Goal: Information Seeking & Learning: Learn about a topic

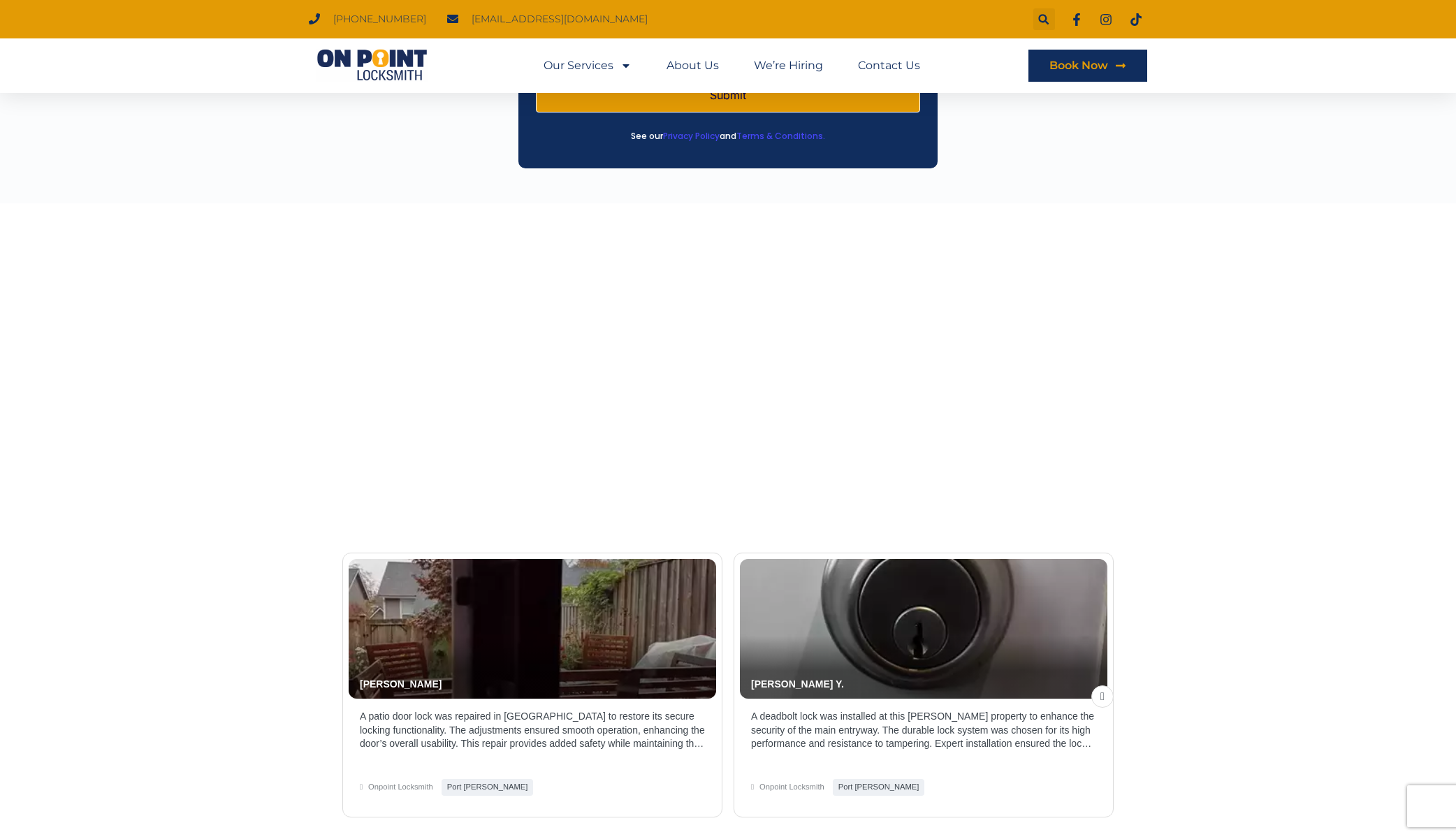
scroll to position [2461, 0]
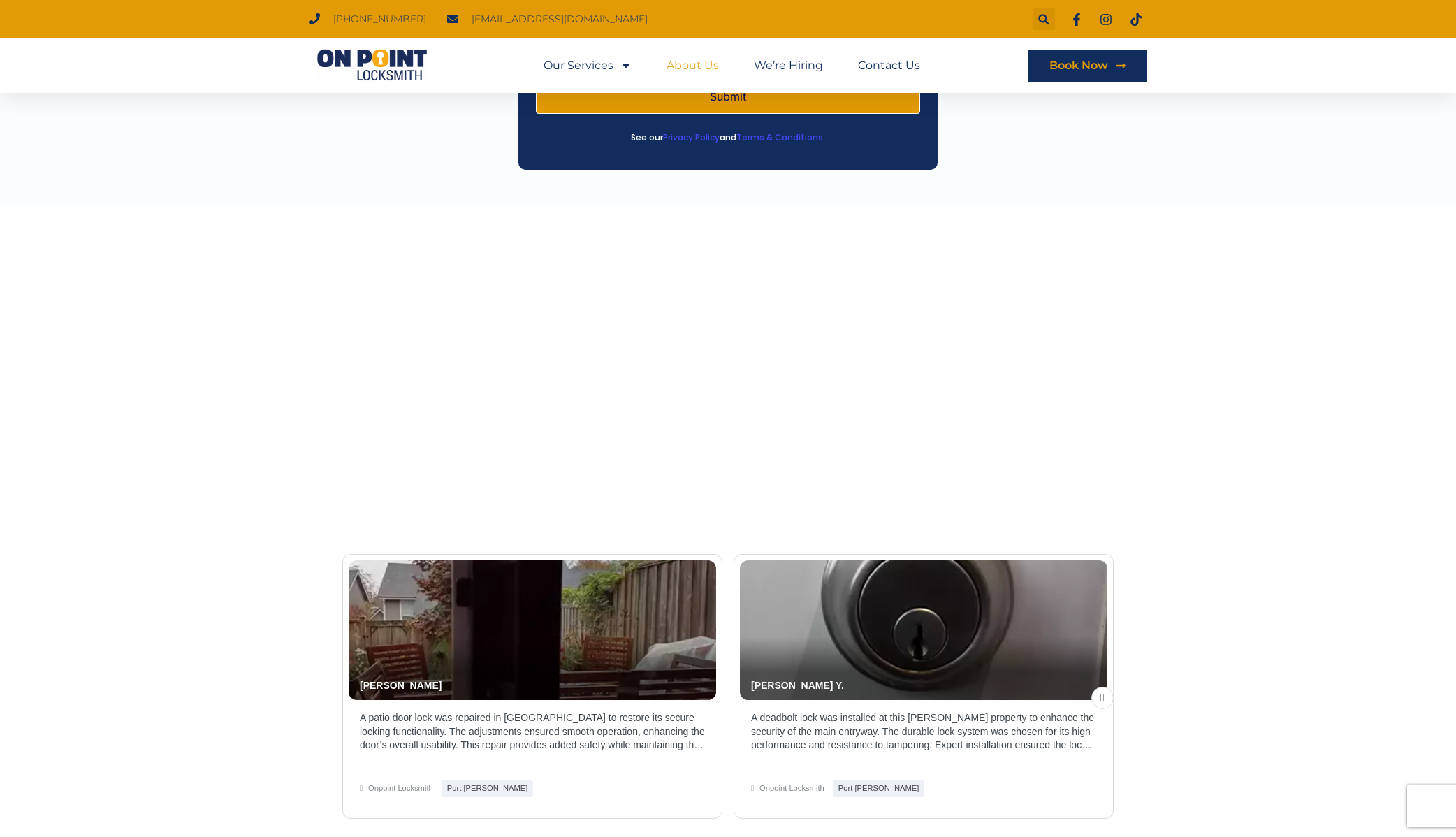
click at [684, 64] on link "About Us" at bounding box center [693, 65] width 52 height 32
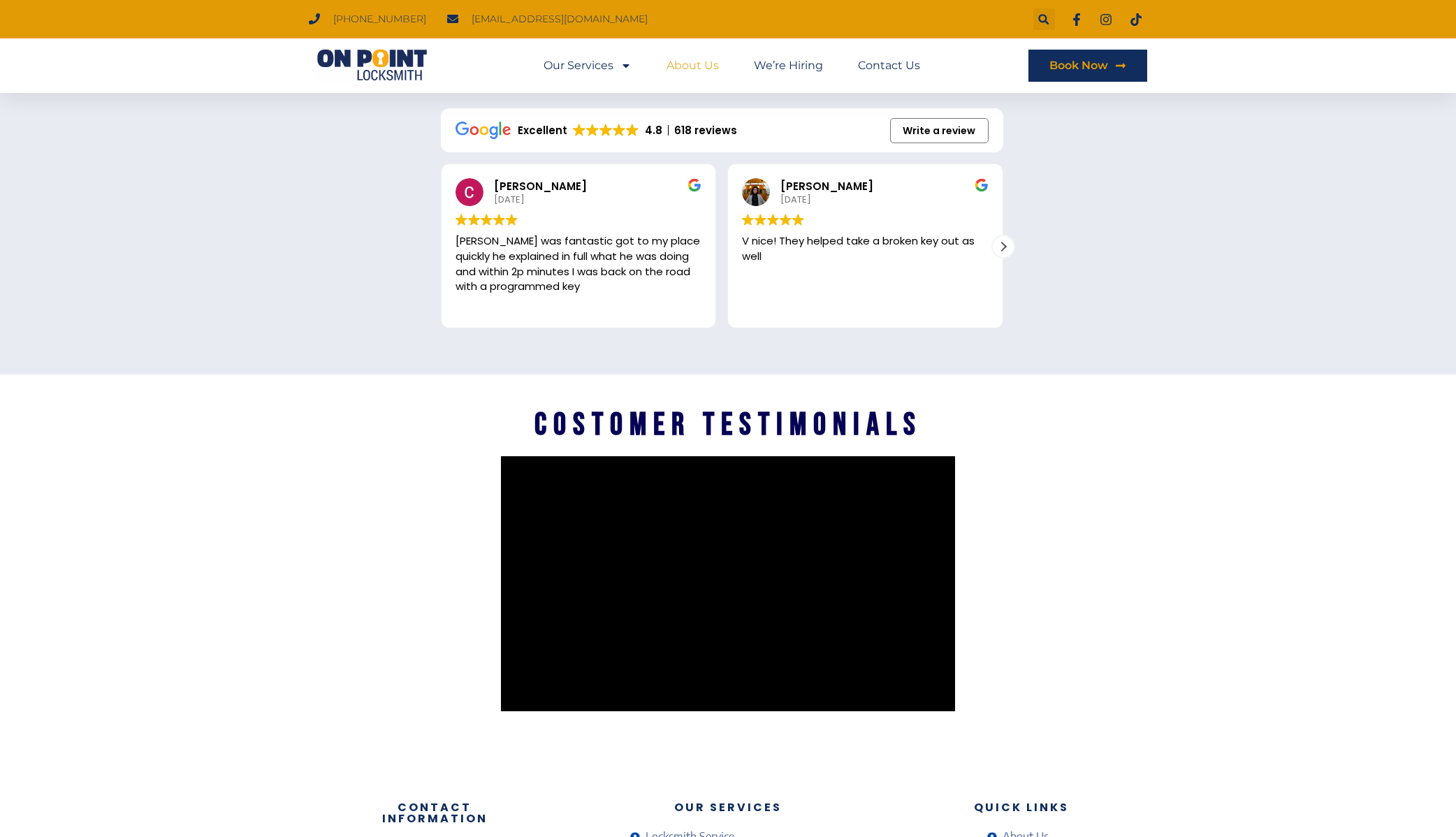
scroll to position [2048, 0]
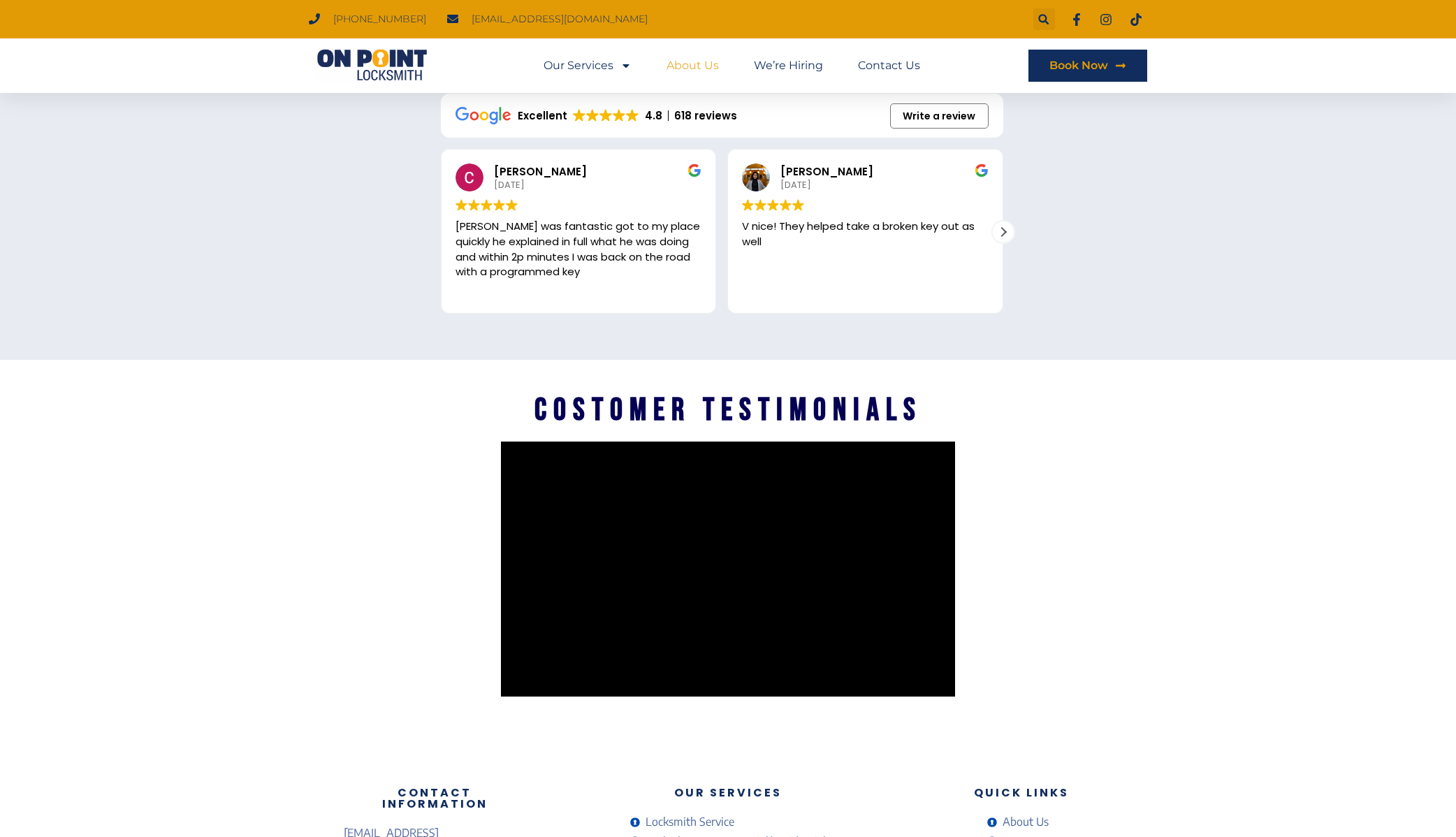
drag, startPoint x: 701, startPoint y: 407, endPoint x: 923, endPoint y: 402, distance: 222.1
click at [923, 402] on div "Costomer testimonials" at bounding box center [728, 410] width 783 height 46
drag, startPoint x: 532, startPoint y: 407, endPoint x: 921, endPoint y: 399, distance: 389.1
click at [921, 399] on div "Costomer testimonials" at bounding box center [728, 410] width 783 height 46
copy h2 "Costomer testimonials"
